Goal: Task Accomplishment & Management: Manage account settings

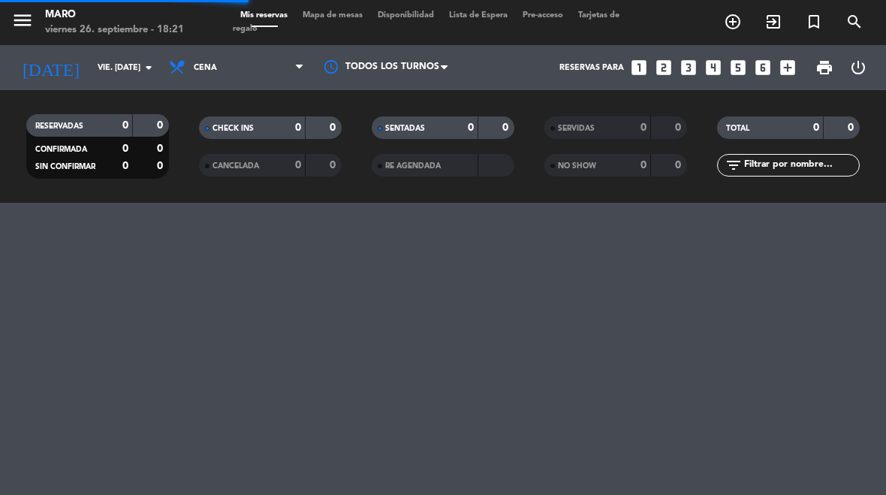
select select "es"
select select "dinner"
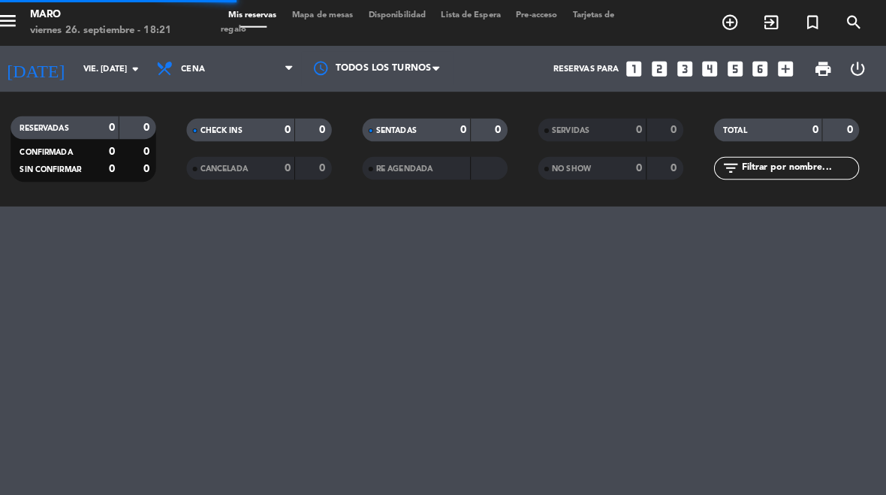
select select "dinner"
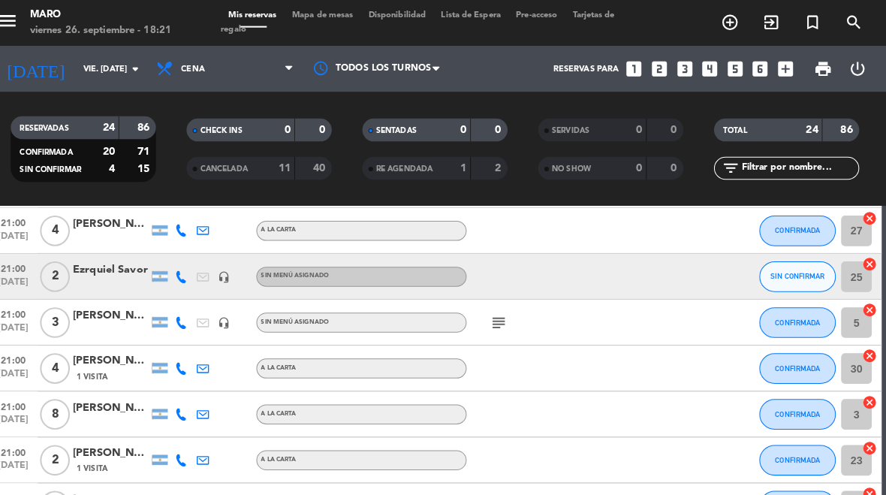
scroll to position [412, 0]
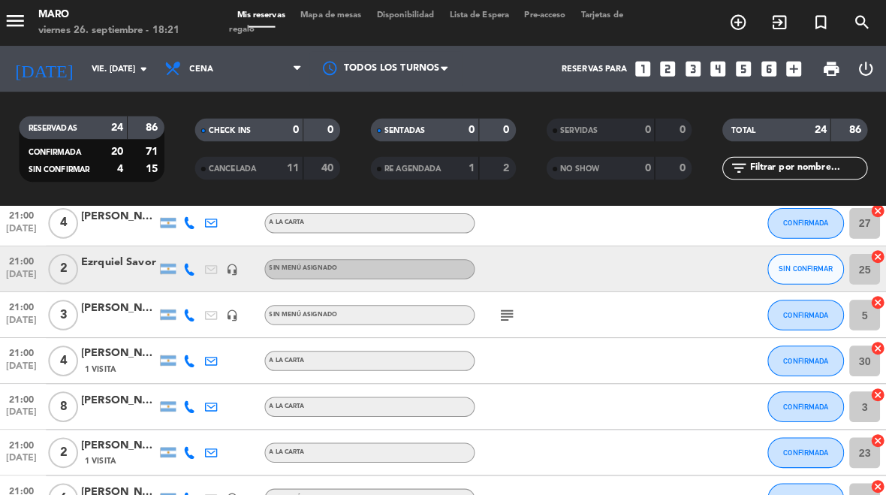
click at [497, 303] on icon "subject" at bounding box center [506, 309] width 18 height 18
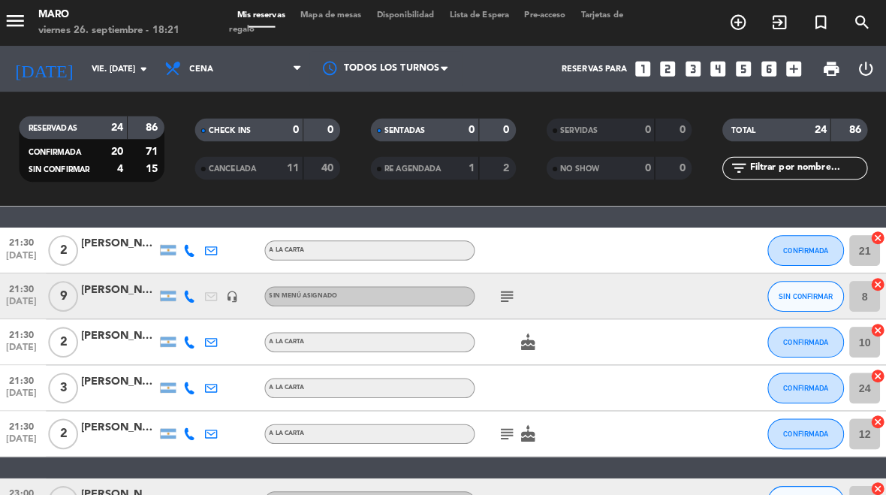
scroll to position [767, 0]
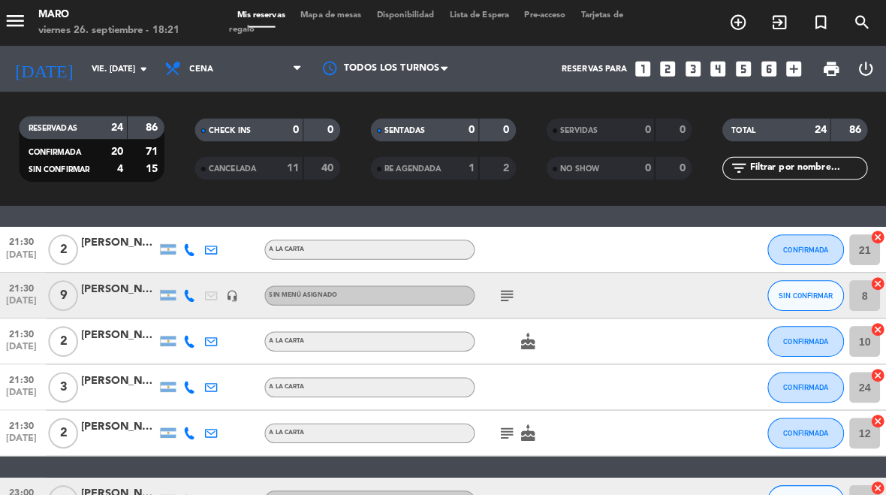
click at [502, 294] on icon "subject" at bounding box center [506, 291] width 18 height 18
click at [230, 296] on icon "headset_mic" at bounding box center [236, 291] width 12 height 12
click at [781, 291] on span "SIN CONFIRMAR" at bounding box center [799, 290] width 53 height 8
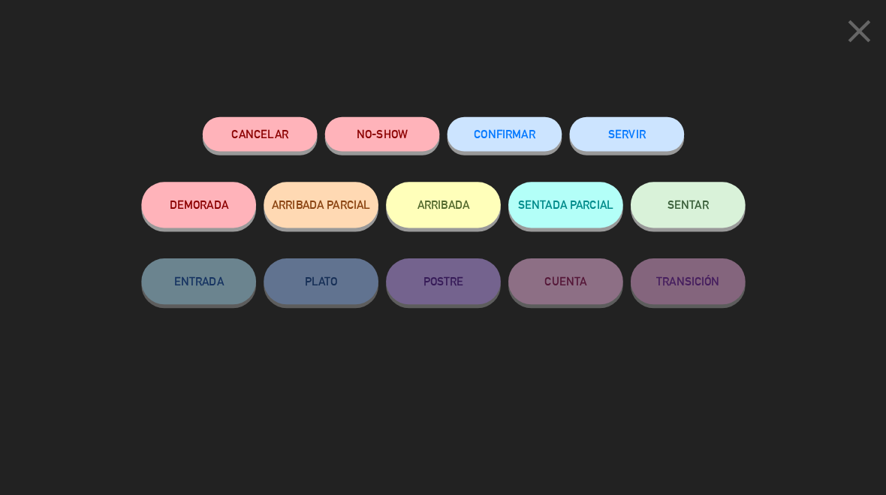
click at [848, 30] on icon "close" at bounding box center [852, 31] width 38 height 38
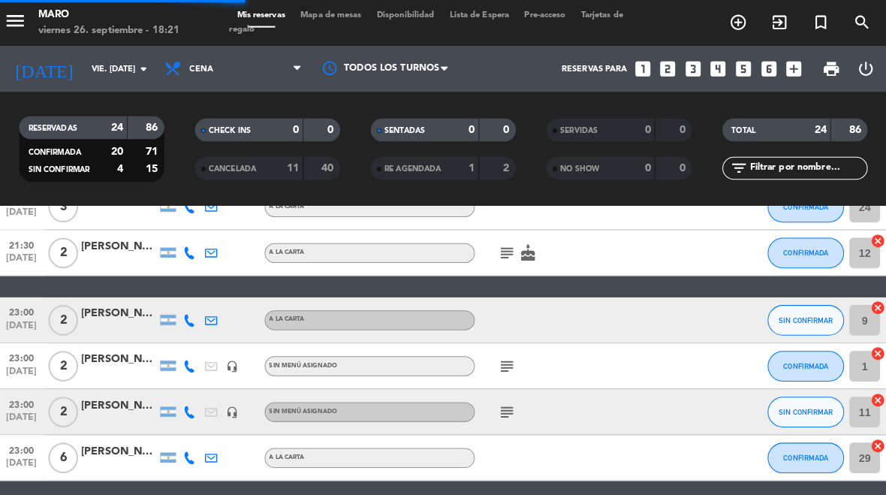
select select "dinner"
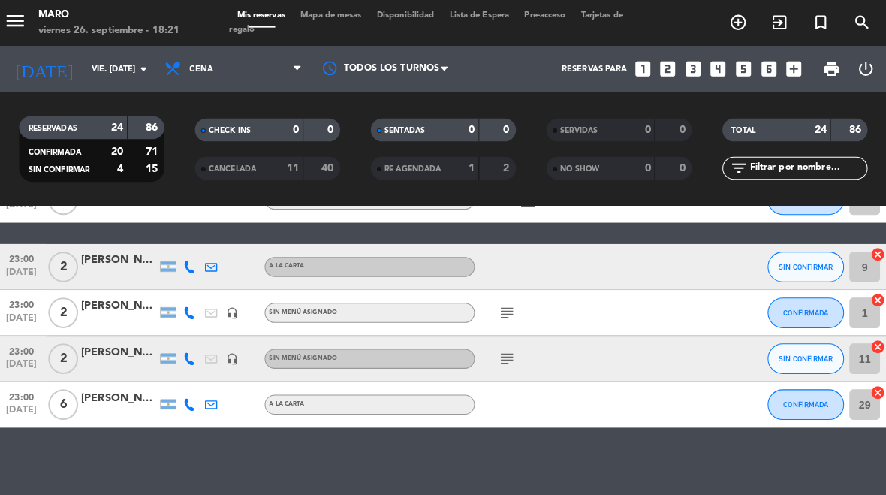
scroll to position [997, 0]
click at [789, 265] on span "SIN CONFIRMAR" at bounding box center [799, 262] width 53 height 8
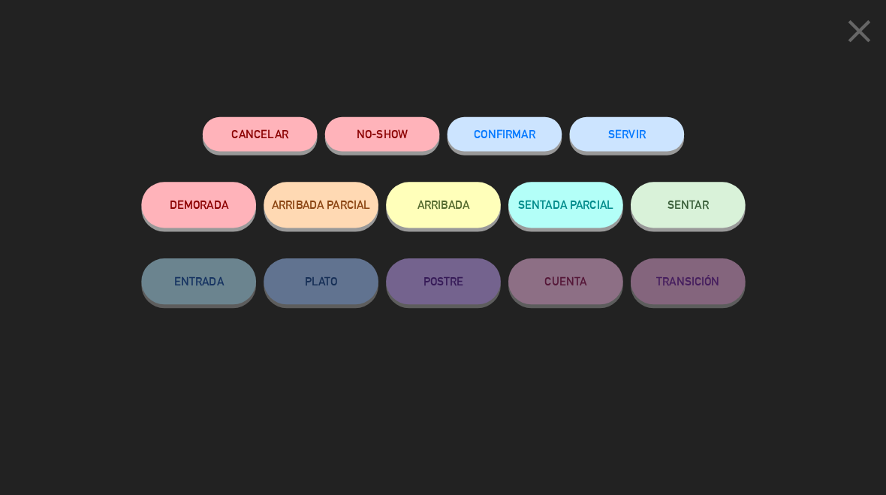
click at [515, 128] on span "CONFIRMAR" at bounding box center [503, 131] width 60 height 13
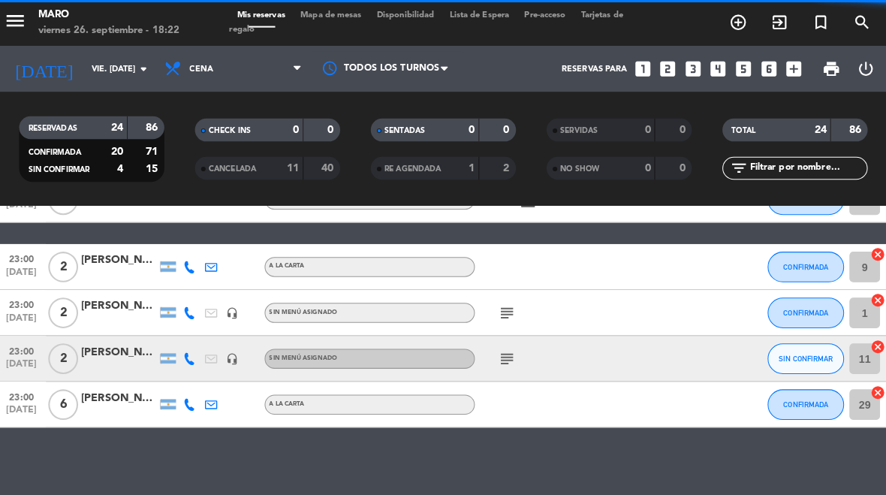
select select "dinner"
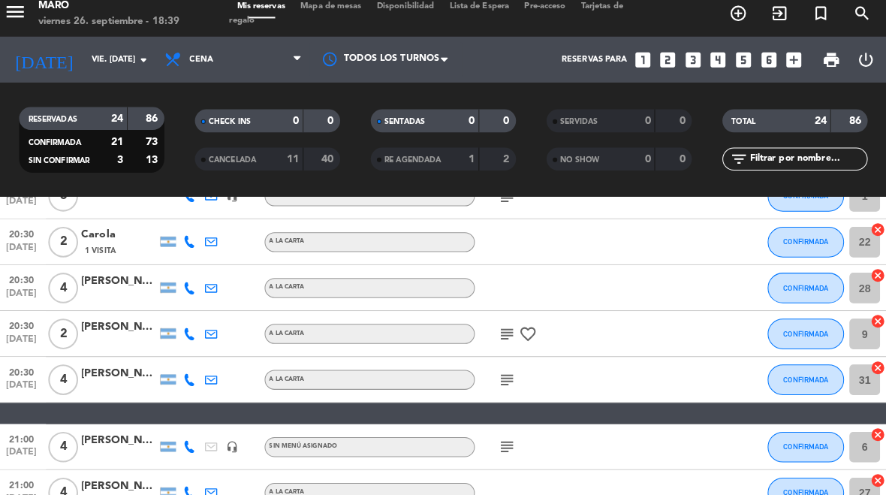
scroll to position [137, 0]
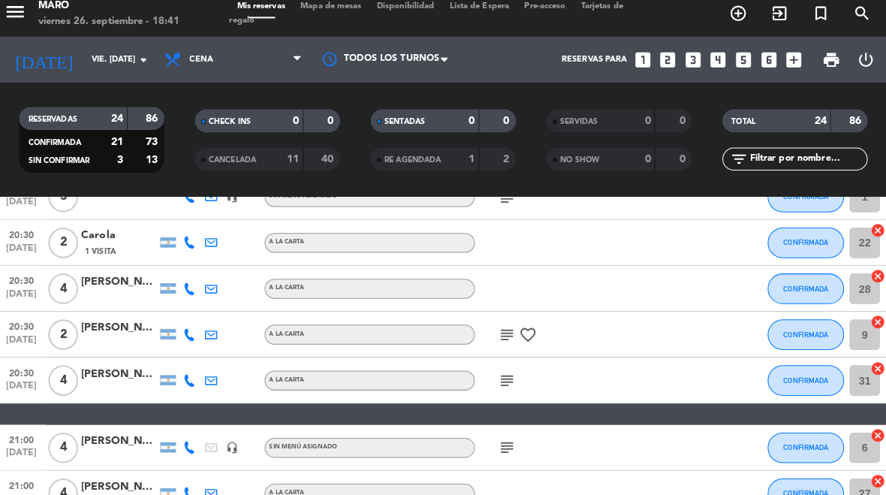
select select "dinner"
